Goal: Navigation & Orientation: Find specific page/section

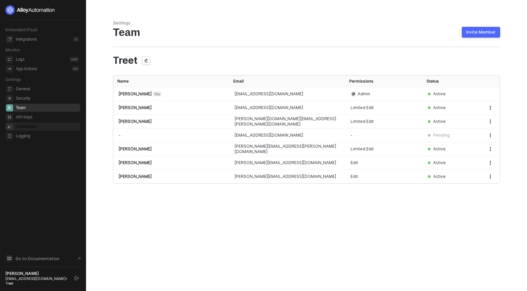
click at [28, 127] on span "Credentials" at bounding box center [47, 127] width 63 height 8
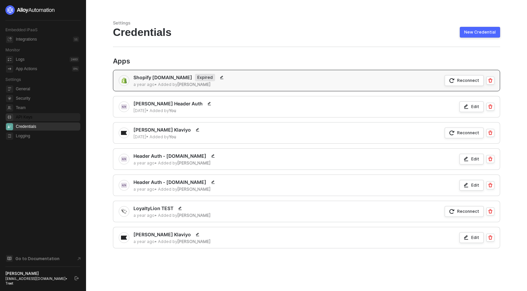
click at [26, 118] on span "API Keys" at bounding box center [47, 117] width 63 height 8
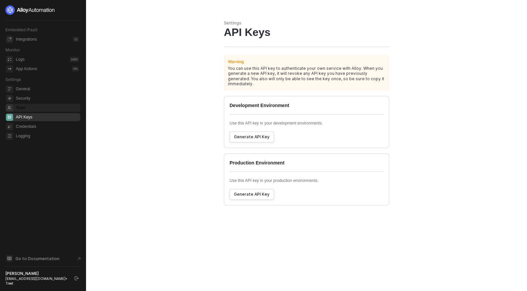
click at [25, 109] on span "Team" at bounding box center [47, 108] width 63 height 8
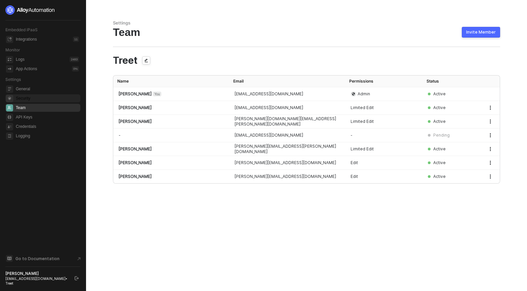
click at [27, 98] on span "Security" at bounding box center [47, 98] width 63 height 8
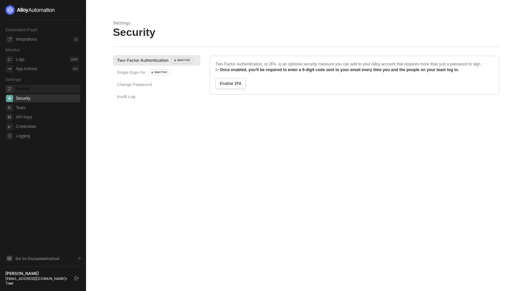
click at [27, 91] on span "General" at bounding box center [47, 89] width 63 height 8
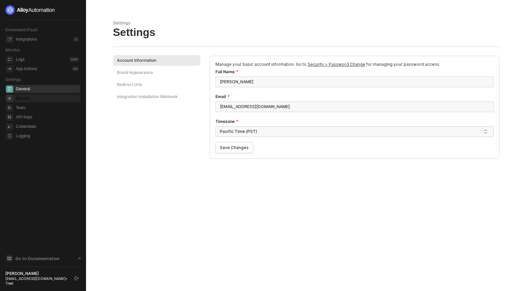
click at [27, 99] on span "Security" at bounding box center [47, 98] width 63 height 8
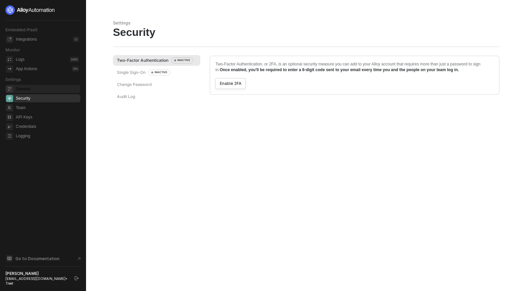
click at [28, 91] on span "General" at bounding box center [47, 89] width 63 height 8
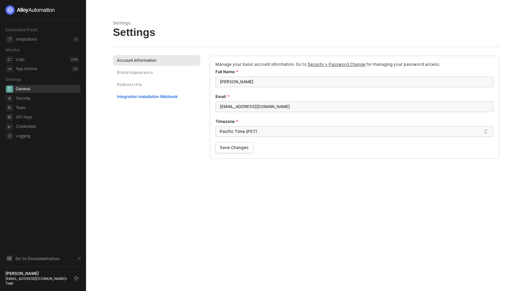
click at [126, 96] on div "Integration Installation Webhook" at bounding box center [147, 97] width 61 height 6
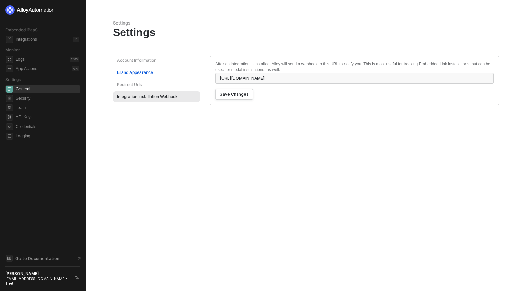
click at [131, 74] on div "Brand Appearance" at bounding box center [135, 73] width 36 height 6
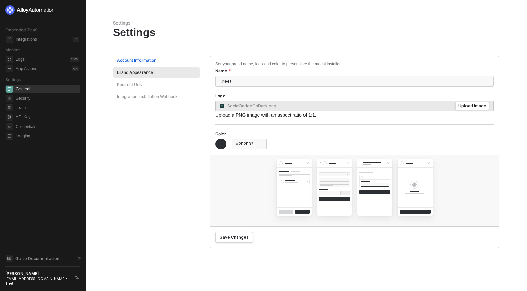
click at [132, 60] on div "Account Information" at bounding box center [136, 60] width 39 height 6
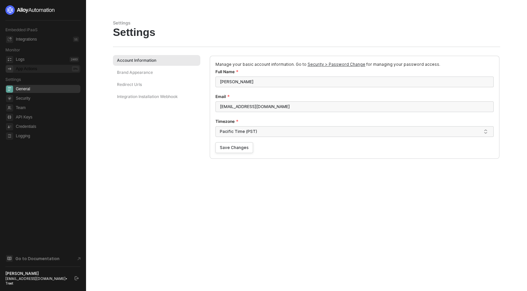
click at [42, 69] on div "App Actions 0 %" at bounding box center [47, 69] width 63 height 8
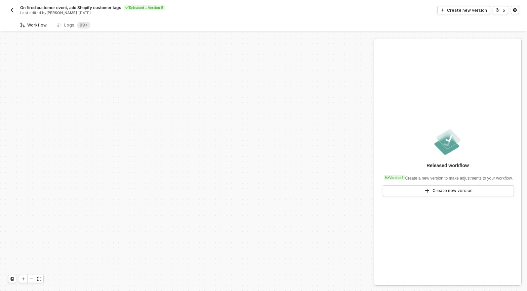
scroll to position [199, 0]
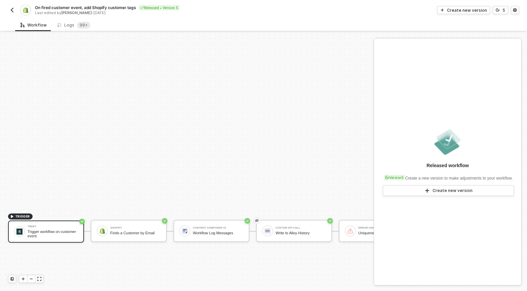
click at [10, 7] on img "button" at bounding box center [11, 9] width 5 height 5
